Goal: Information Seeking & Learning: Check status

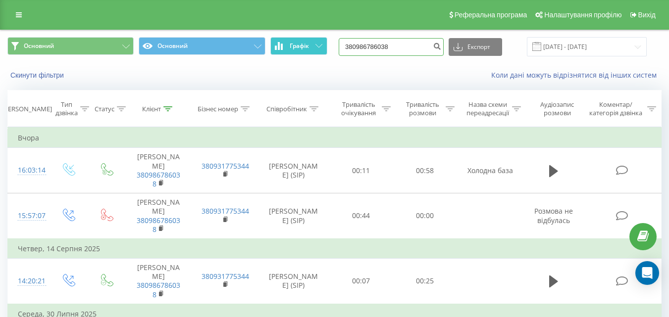
drag, startPoint x: 401, startPoint y: 48, endPoint x: 281, endPoint y: 48, distance: 120.3
click at [281, 48] on div "Основний Основний Графік 380986786038 Експорт .csv .xls .xlsx [DATE] - [DATE]" at bounding box center [334, 46] width 654 height 19
paste input "676176493"
type input "380676176493"
click at [441, 45] on icon "submit" at bounding box center [437, 45] width 8 height 6
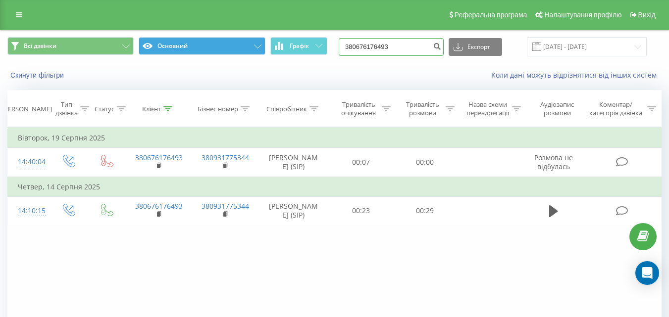
drag, startPoint x: 405, startPoint y: 50, endPoint x: 251, endPoint y: 48, distance: 154.0
click at [251, 48] on div "Всі дзвінки Основний Графік 380676176493 Експорт .csv .xls .xlsx 21.05.2025 - 2…" at bounding box center [334, 46] width 654 height 19
paste input "724674"
type input "380676724674"
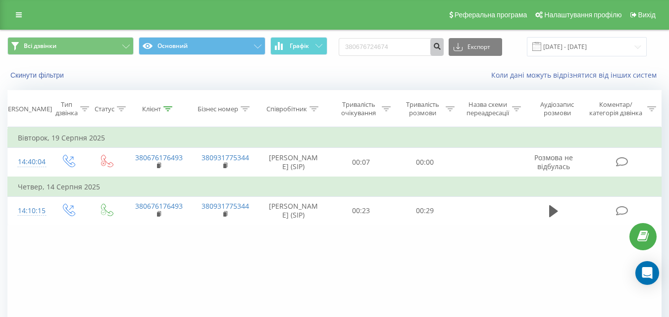
click at [441, 47] on icon "submit" at bounding box center [437, 45] width 8 height 6
